Goal: Information Seeking & Learning: Find contact information

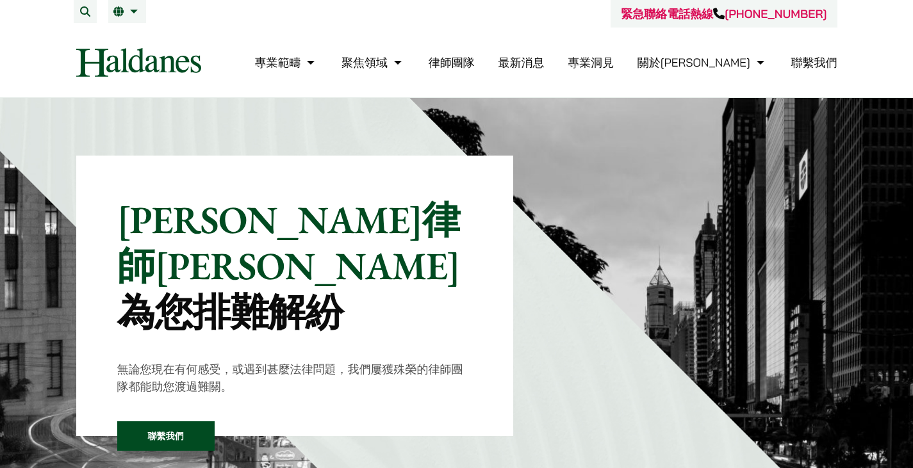
click at [10, 71] on header "緊急聯絡電話熱線 +852 9763 5524 專業範疇 反壟斷和競爭法 民事訴訟及爭議解決 公司及商業業務 刑事辯護 欺詐、資產追踪和追討 知識產權 婚姻及…" at bounding box center [456, 49] width 913 height 98
drag, startPoint x: 602, startPoint y: 248, endPoint x: 599, endPoint y: 236, distance: 11.8
click at [602, 248] on img at bounding box center [680, 369] width 543 height 543
drag, startPoint x: 895, startPoint y: 176, endPoint x: 871, endPoint y: 175, distance: 23.1
click at [895, 176] on img at bounding box center [680, 369] width 543 height 543
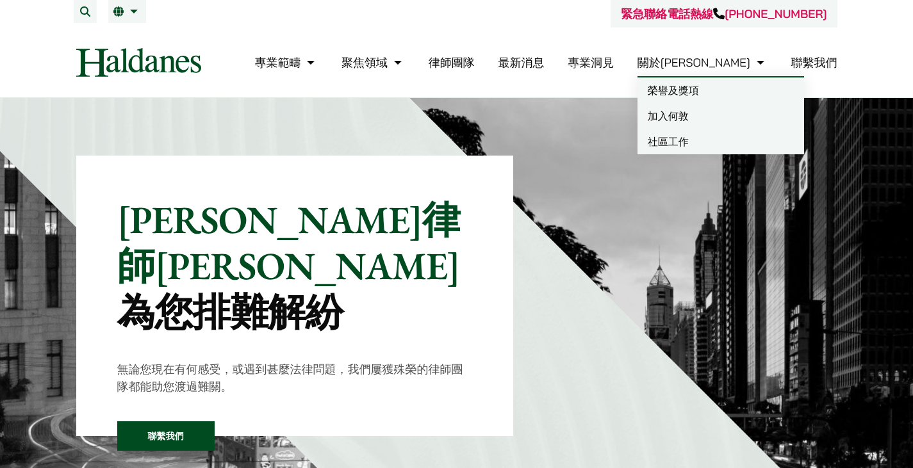
click at [729, 85] on link "榮譽及獎項" at bounding box center [721, 91] width 167 height 26
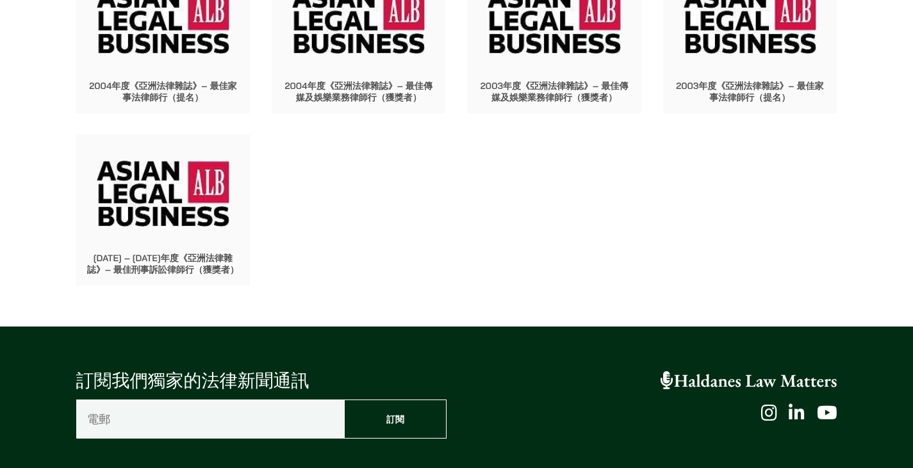
scroll to position [9261, 0]
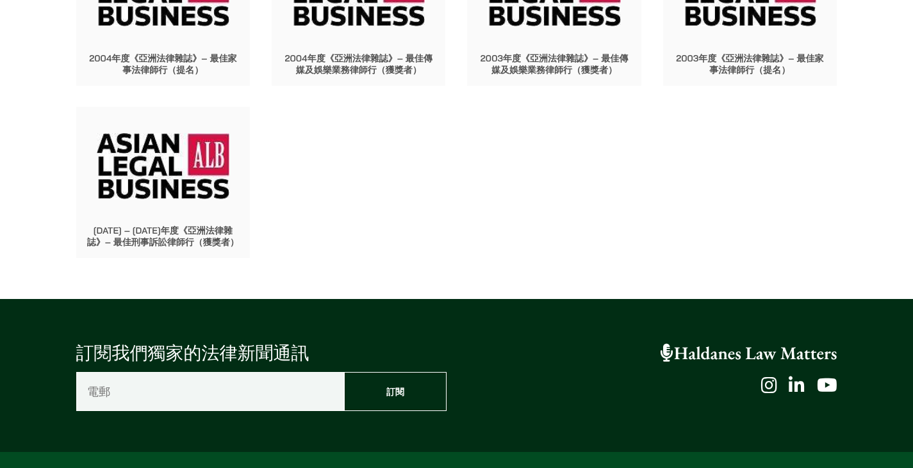
drag, startPoint x: 918, startPoint y: 95, endPoint x: 915, endPoint y: 443, distance: 347.3
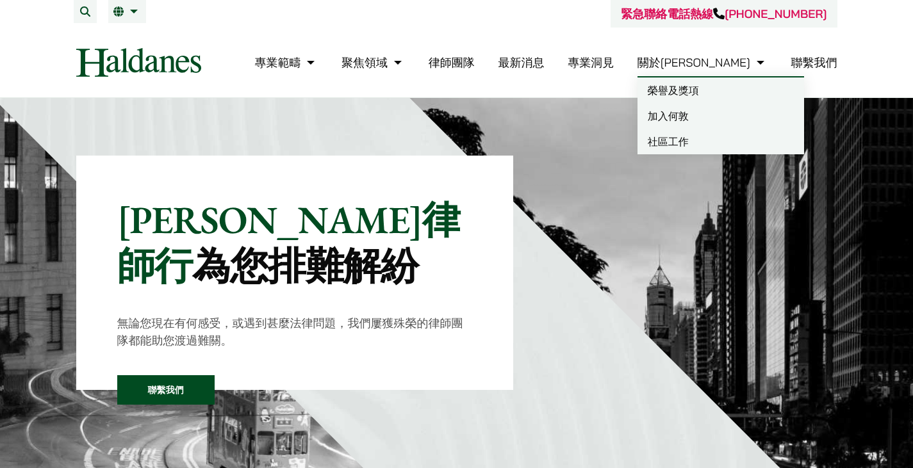
click at [801, 58] on link "聯繫我們" at bounding box center [814, 62] width 46 height 15
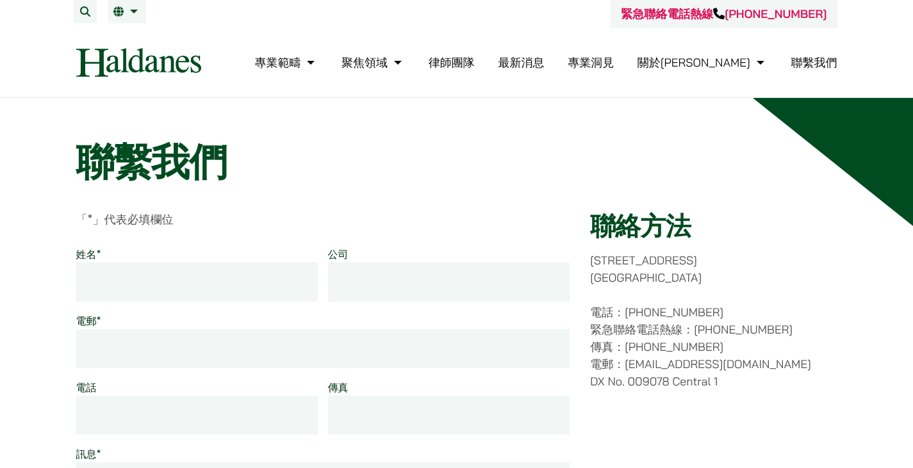
drag, startPoint x: 625, startPoint y: 313, endPoint x: 709, endPoint y: 316, distance: 84.0
click at [709, 316] on p "電話：(852) 2868 1234 緊急聯絡電話熱線：(852) 9763 5524 傳真：(852) 2845 1637 電郵：enquiries@hal…" at bounding box center [713, 347] width 247 height 87
copy p "[PHONE_NUMBER]"
drag, startPoint x: 627, startPoint y: 365, endPoint x: 755, endPoint y: 364, distance: 128.2
click at [755, 364] on p "電話：(852) 2868 1234 緊急聯絡電話熱線：(852) 9763 5524 傳真：(852) 2845 1637 電郵：enquiries@hal…" at bounding box center [713, 347] width 247 height 87
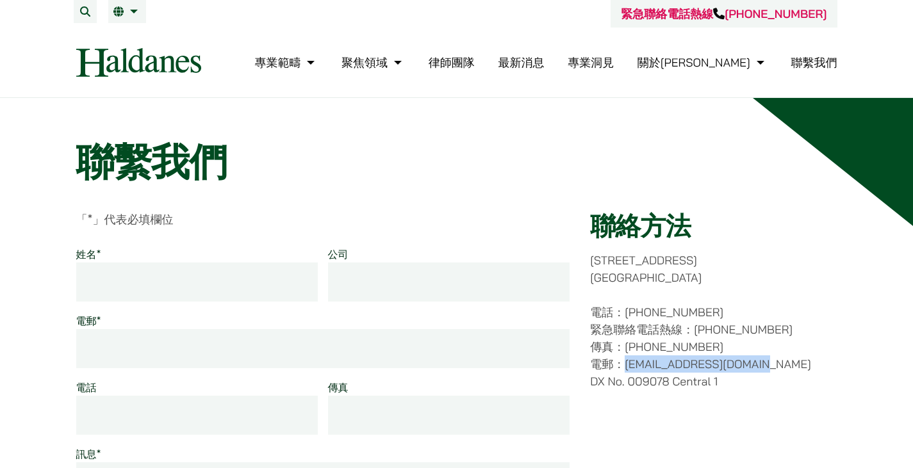
copy p "[EMAIL_ADDRESS][DOMAIN_NAME]"
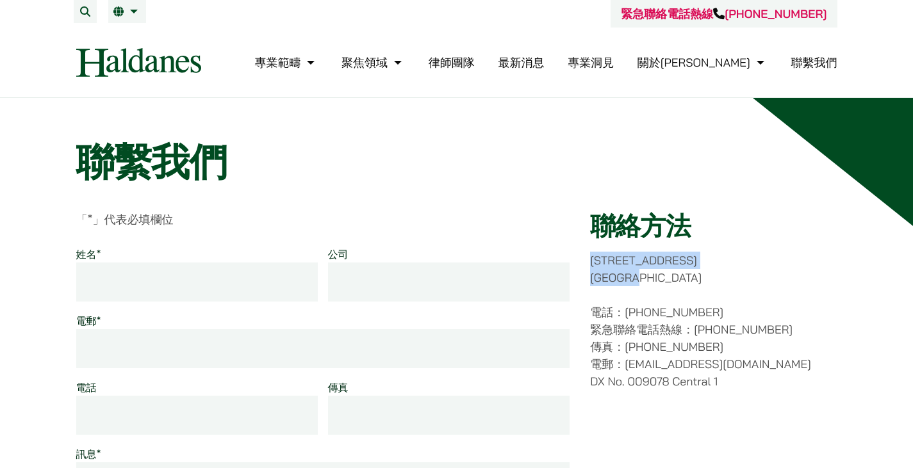
drag, startPoint x: 691, startPoint y: 279, endPoint x: 590, endPoint y: 268, distance: 101.9
click at [590, 268] on p "香港中環都爹利街十一號 律敦治大廈七樓" at bounding box center [713, 269] width 247 height 35
copy p "香港中環都爹利街十一號 律敦治大廈七樓"
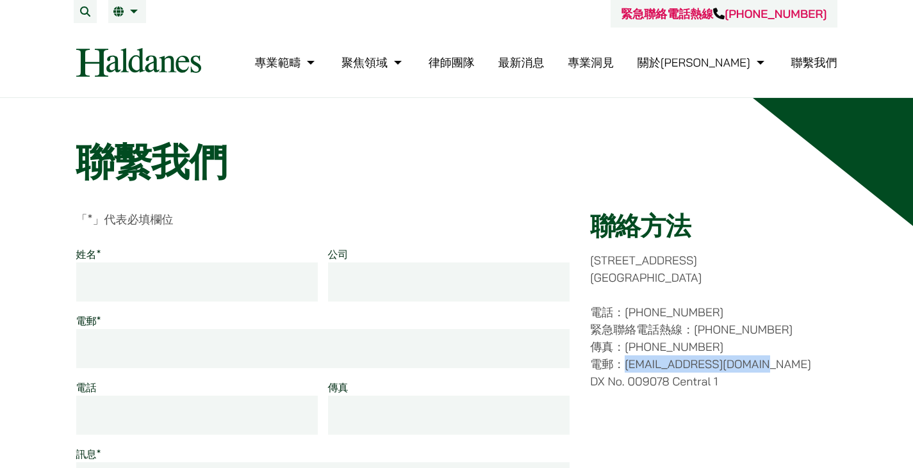
drag, startPoint x: 764, startPoint y: 365, endPoint x: 626, endPoint y: 370, distance: 138.5
click at [626, 370] on p "電話：(852) 2868 1234 緊急聯絡電話熱線：(852) 9763 5524 傳真：(852) 2845 1637 電郵：enquiries@hal…" at bounding box center [713, 347] width 247 height 87
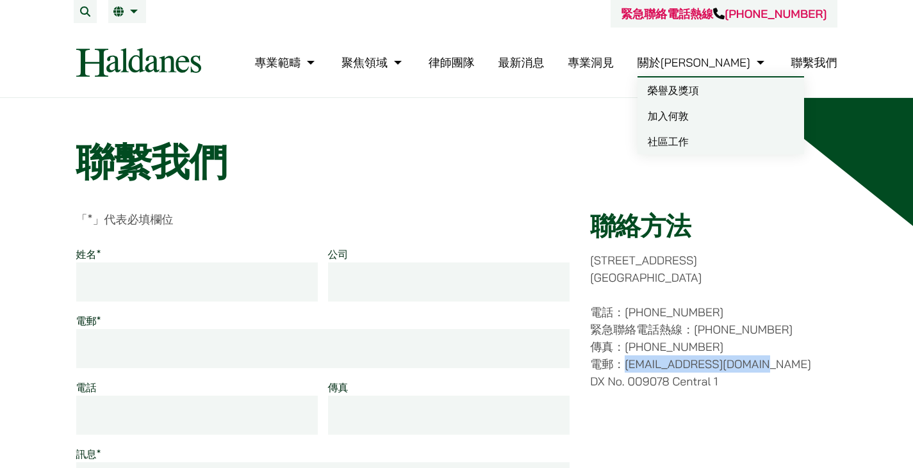
copy p "[EMAIL_ADDRESS][DOMAIN_NAME]"
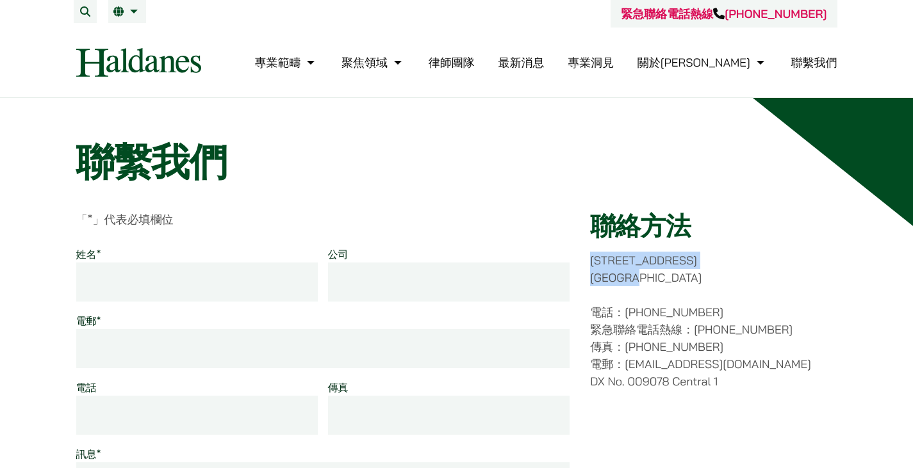
drag, startPoint x: 681, startPoint y: 281, endPoint x: 590, endPoint y: 264, distance: 92.0
click at [590, 264] on p "香港中環都爹利街十一號 律敦治大廈七樓" at bounding box center [713, 269] width 247 height 35
copy p "香港中環都爹利街十一號 律敦治大廈七樓"
